Goal: Task Accomplishment & Management: Complete application form

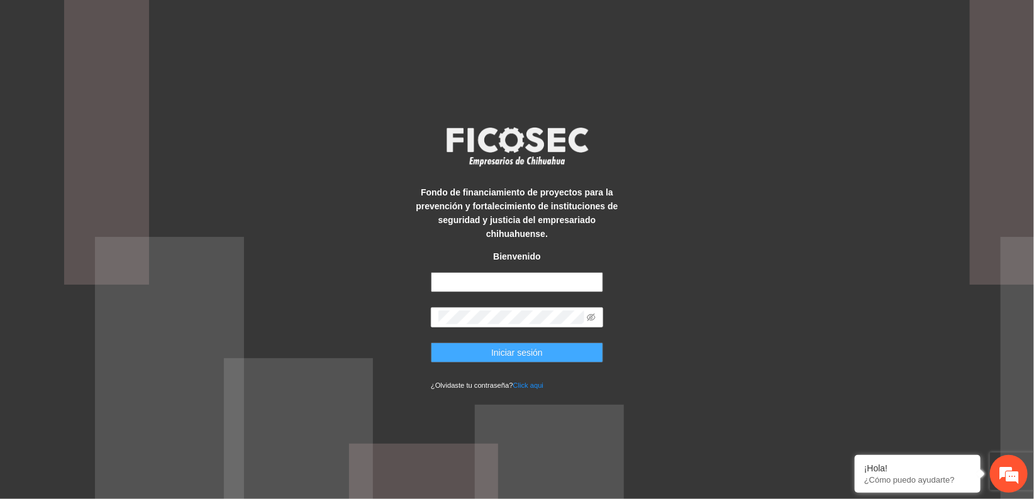
type input "**********"
click at [528, 348] on span "Iniciar sesión" at bounding box center [517, 353] width 52 height 14
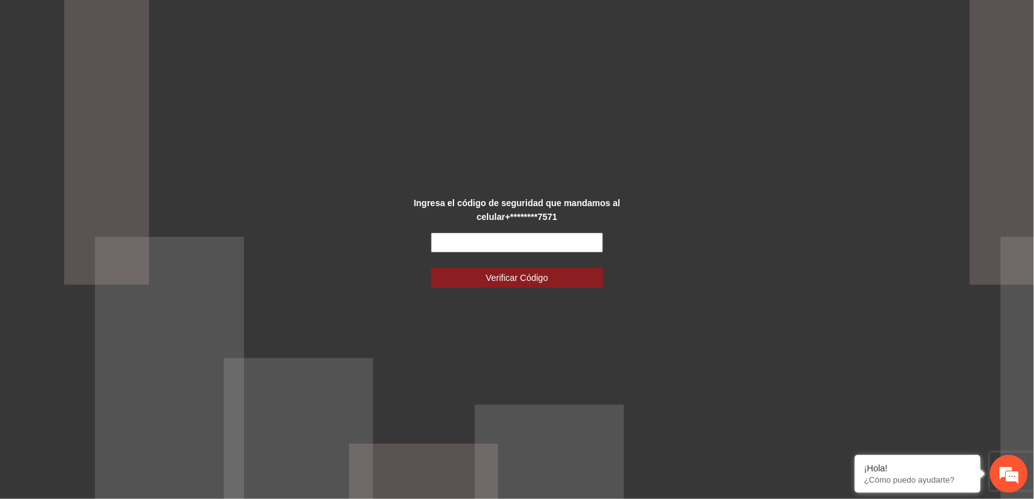
click at [530, 246] on input "text" at bounding box center [517, 243] width 172 height 20
type input "******"
click at [529, 278] on span "Verificar Código" at bounding box center [517, 278] width 62 height 14
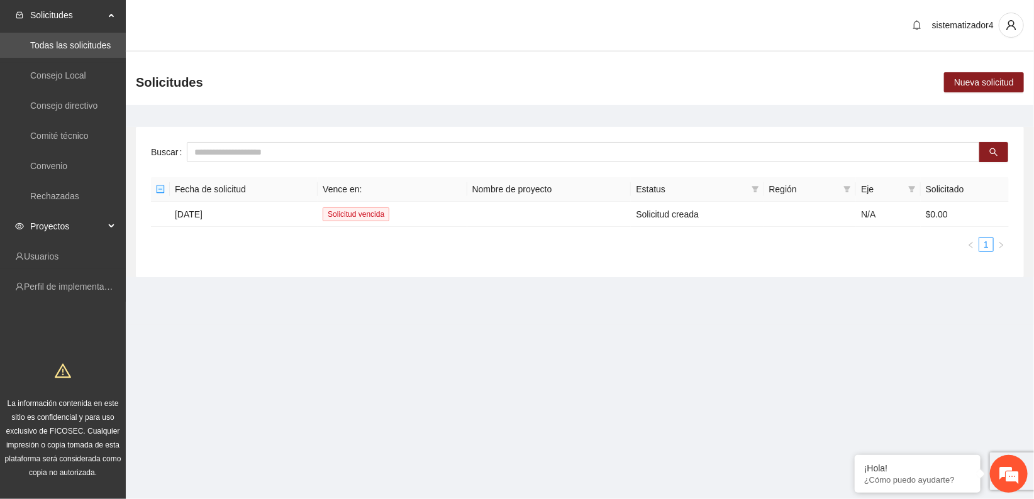
click at [53, 224] on span "Proyectos" at bounding box center [67, 226] width 74 height 25
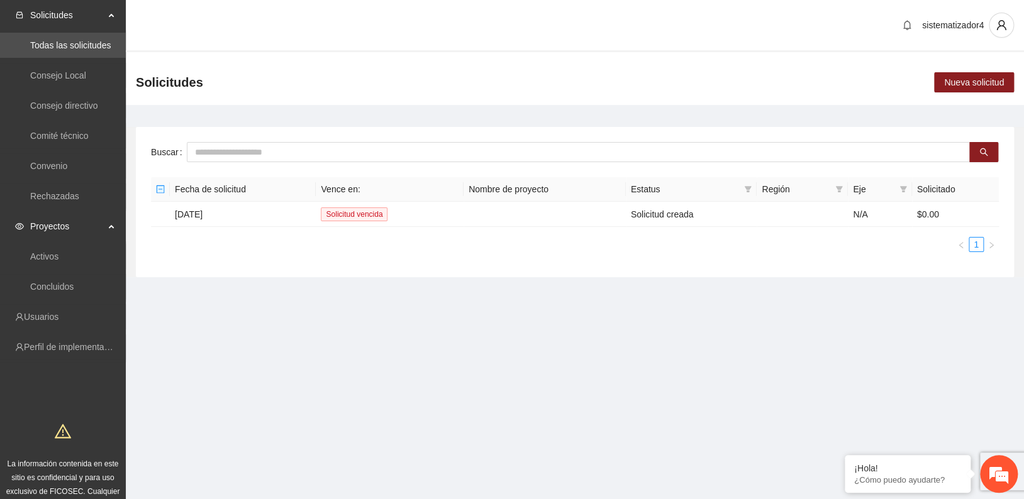
click at [78, 222] on span "Proyectos" at bounding box center [67, 226] width 74 height 25
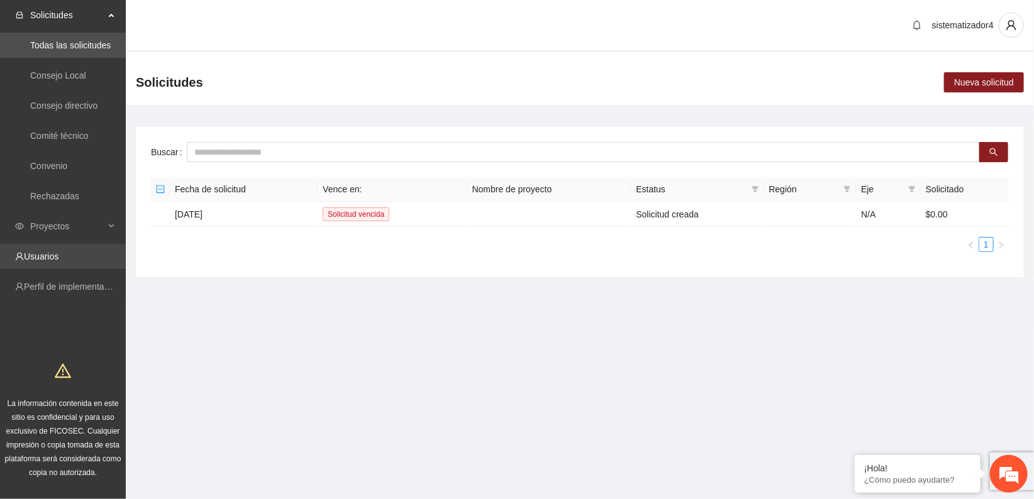
click at [58, 252] on link "Usuarios" at bounding box center [41, 257] width 35 height 10
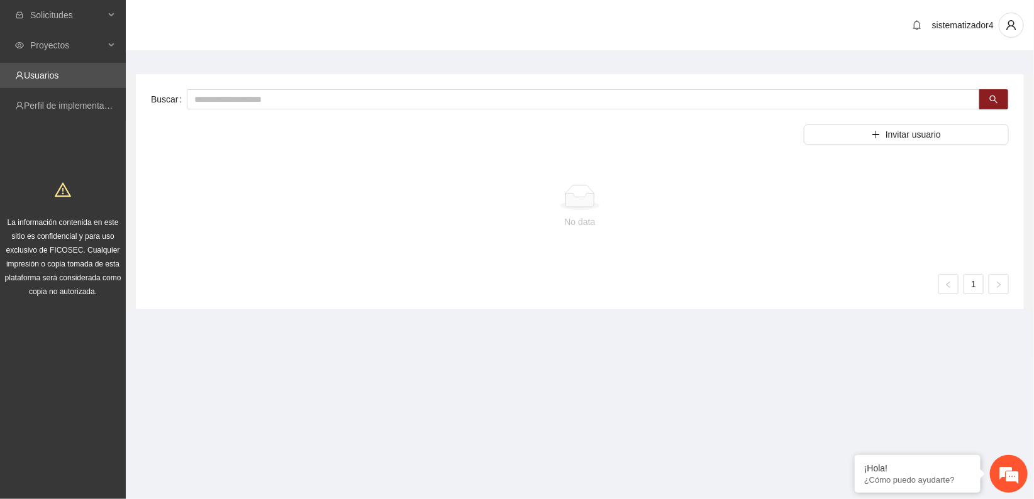
click at [39, 245] on span "La información contenida en este sitio es confidencial y para uso exclusivo de …" at bounding box center [63, 257] width 116 height 78
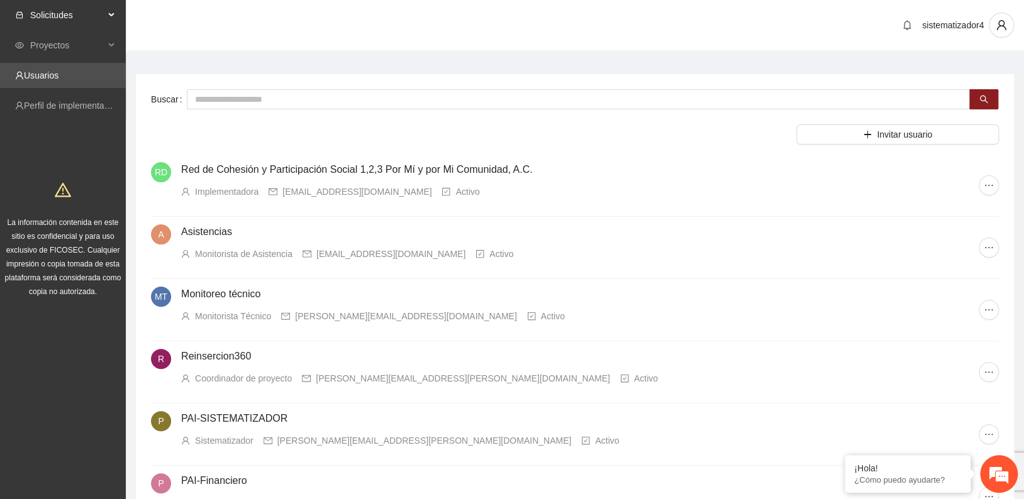
click at [65, 7] on span "Solicitudes" at bounding box center [67, 15] width 74 height 25
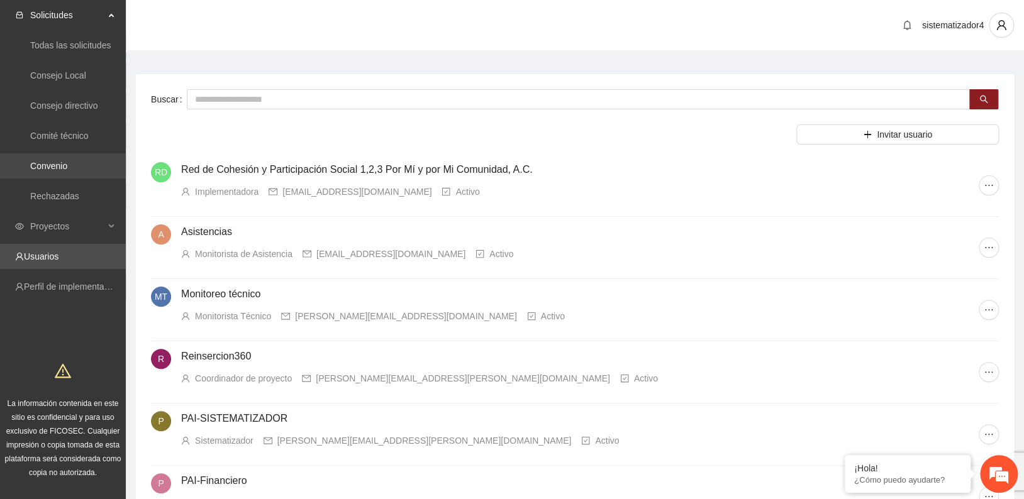
click at [35, 164] on link "Convenio" at bounding box center [48, 166] width 37 height 10
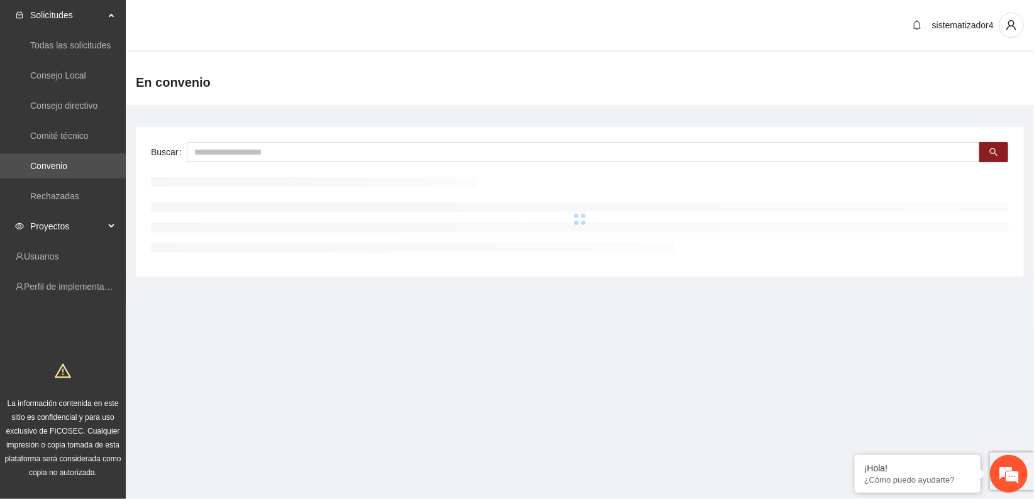
click at [55, 223] on span "Proyectos" at bounding box center [67, 226] width 74 height 25
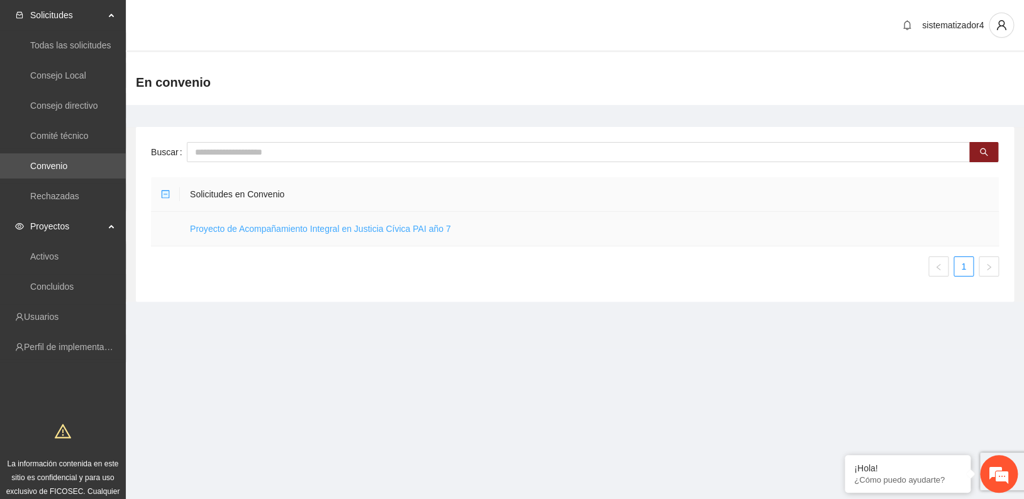
click at [308, 234] on link "Proyecto de Acompañamiento Integral en Justicia Cívica PAI año 7" at bounding box center [320, 229] width 261 height 10
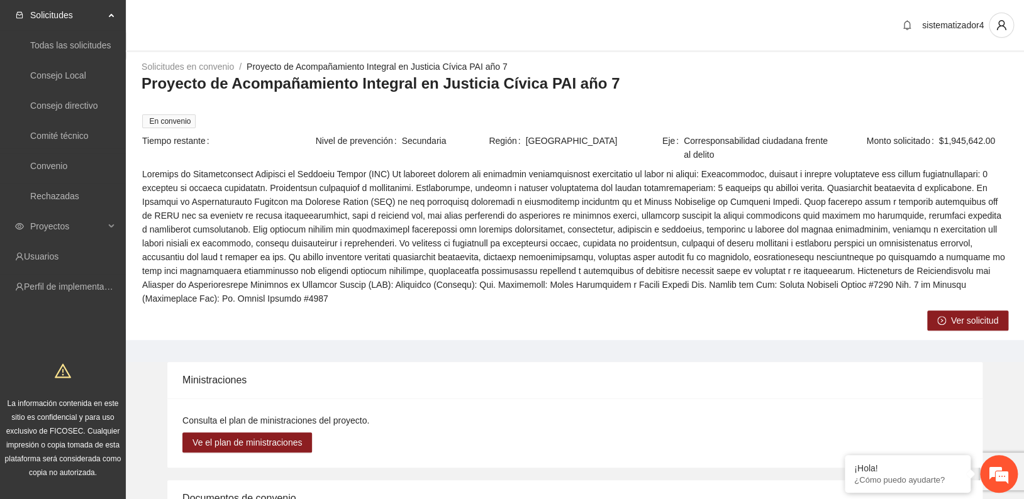
click at [970, 314] on span "Ver solicitud" at bounding box center [974, 321] width 47 height 14
